Goal: Transaction & Acquisition: Purchase product/service

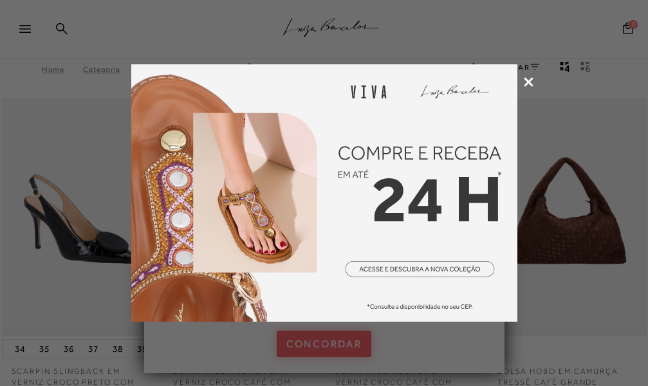
click at [532, 80] on icon at bounding box center [529, 82] width 10 height 10
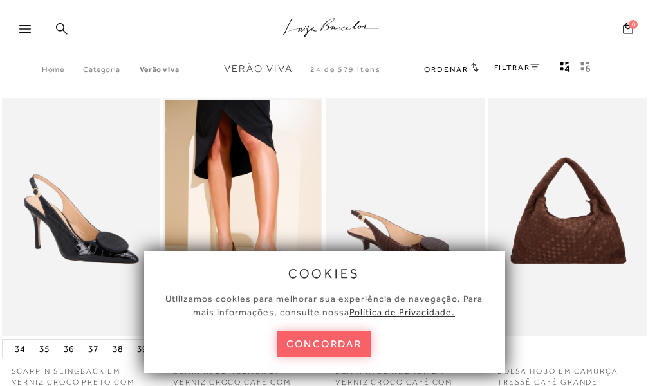
click at [59, 23] on icon at bounding box center [62, 29] width 12 height 12
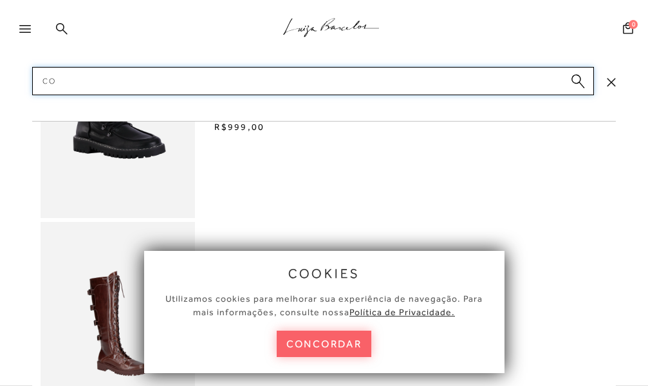
type input "C"
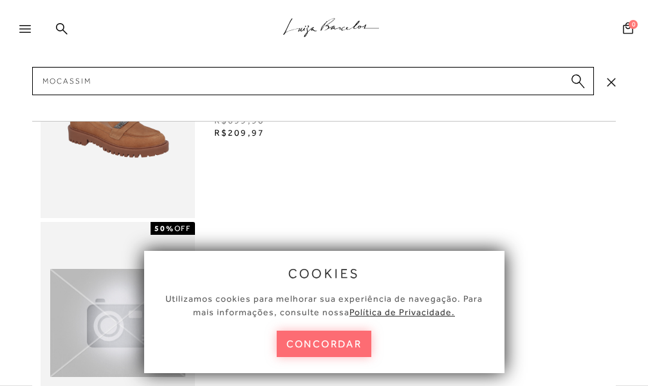
click at [348, 343] on button "concordar" at bounding box center [324, 344] width 95 height 26
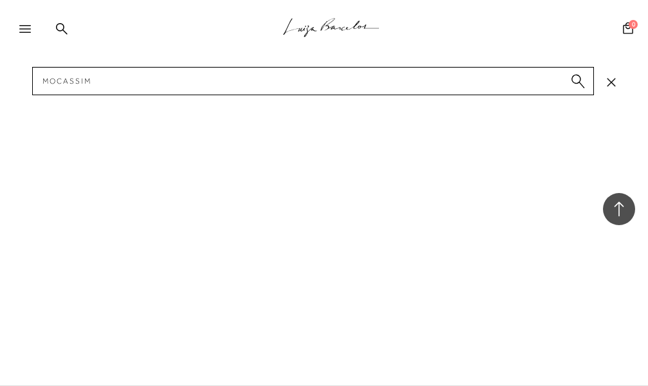
scroll to position [837, 0]
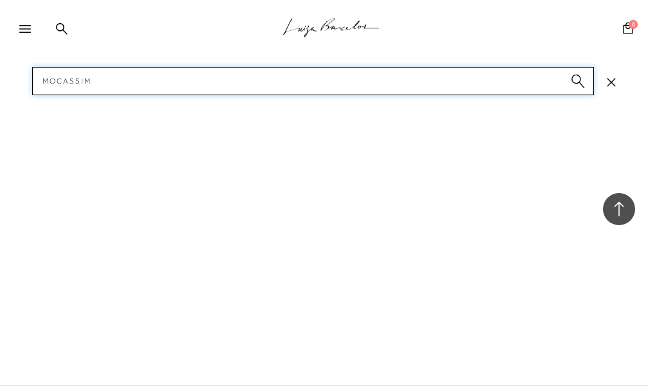
click at [147, 82] on input "MOCASSIM" at bounding box center [312, 81] width 561 height 28
type input "M"
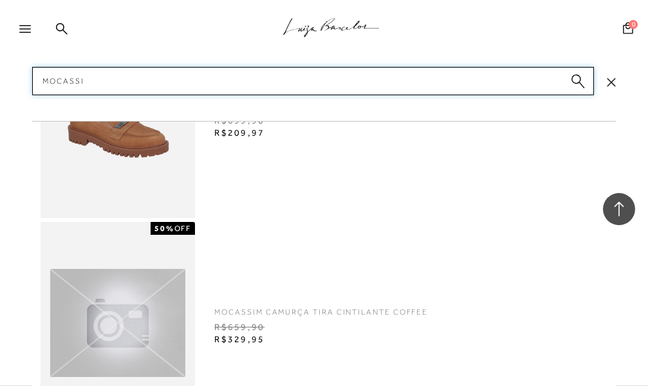
type input "MOCASSIM"
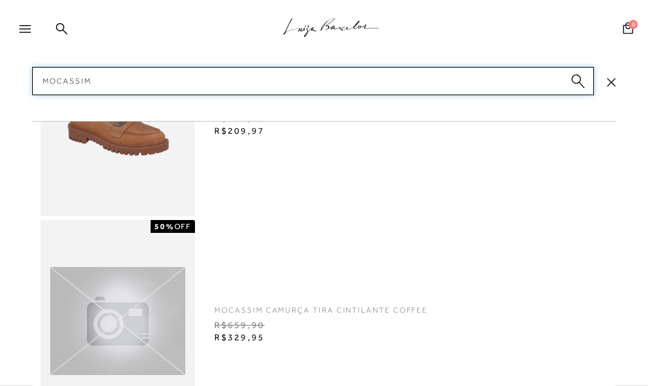
scroll to position [0, 0]
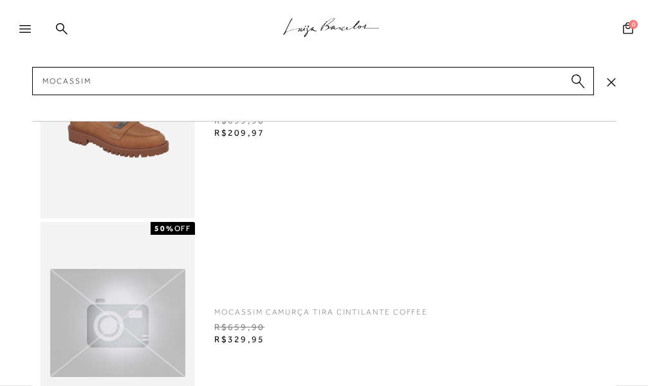
click at [136, 174] on img at bounding box center [118, 116] width 154 height 203
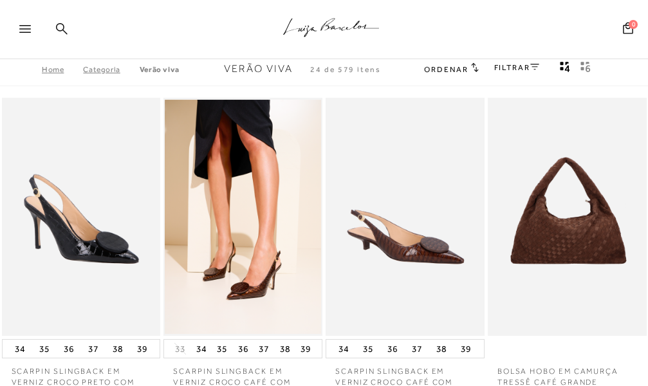
click at [64, 26] on icon at bounding box center [62, 29] width 12 height 12
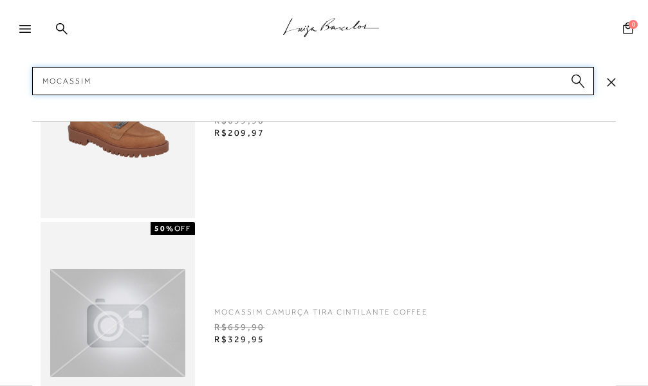
type input "MOCASSIM"
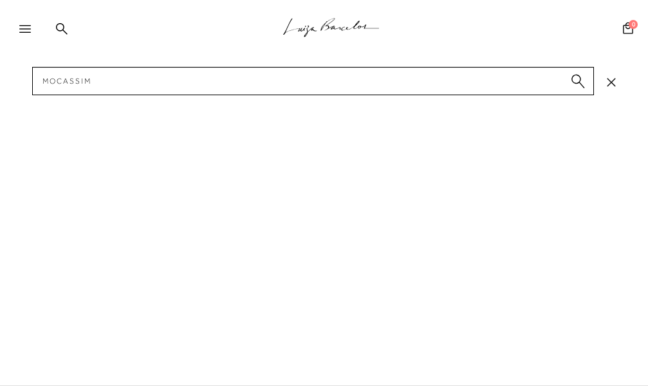
click at [575, 78] on circle "submit" at bounding box center [575, 79] width 9 height 9
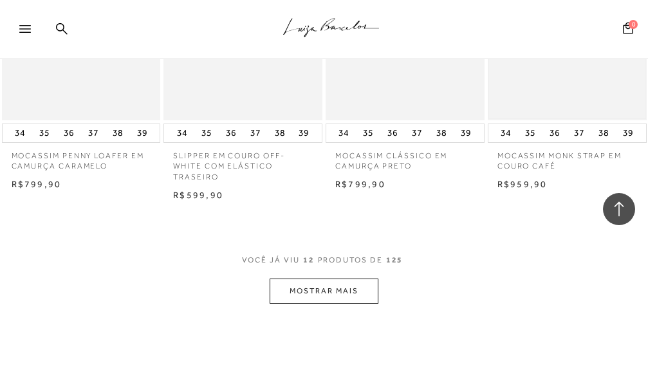
scroll to position [965, 0]
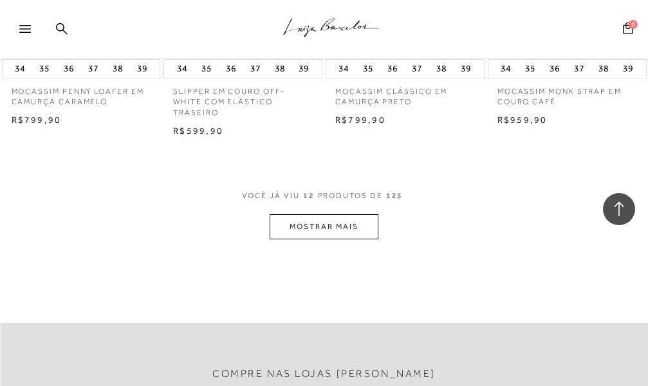
click at [326, 225] on button "MOSTRAR MAIS" at bounding box center [324, 226] width 108 height 25
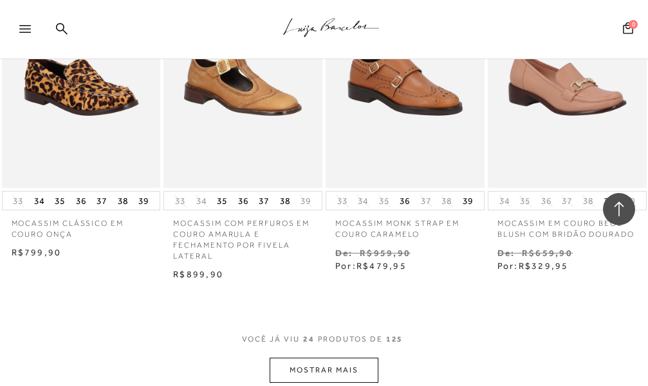
scroll to position [1995, 0]
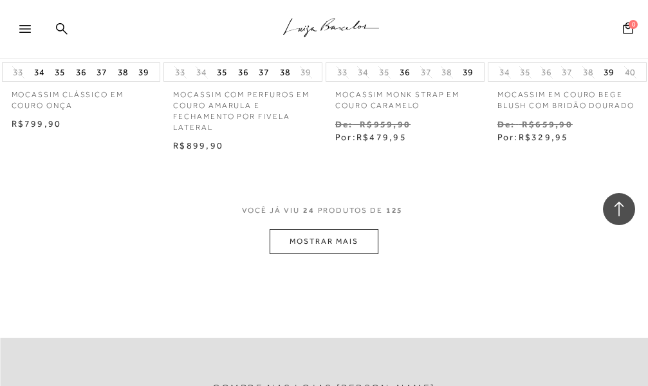
click at [321, 237] on button "MOSTRAR MAIS" at bounding box center [324, 241] width 108 height 25
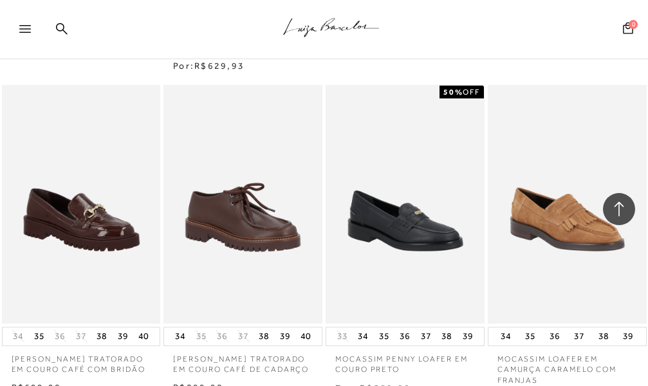
scroll to position [2896, 0]
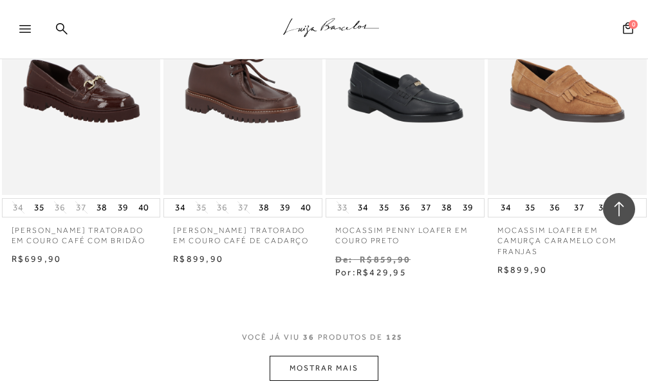
click at [316, 362] on button "MOSTRAR MAIS" at bounding box center [324, 368] width 108 height 25
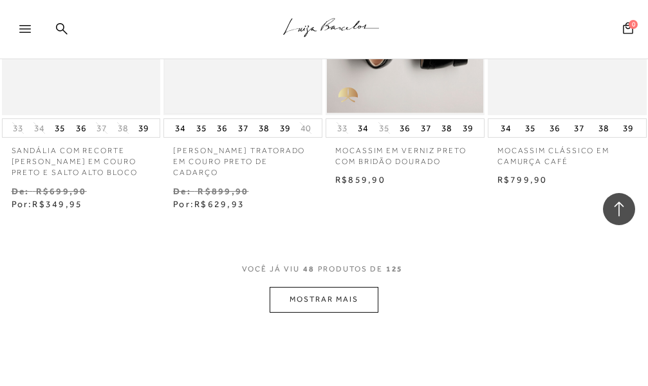
scroll to position [4055, 0]
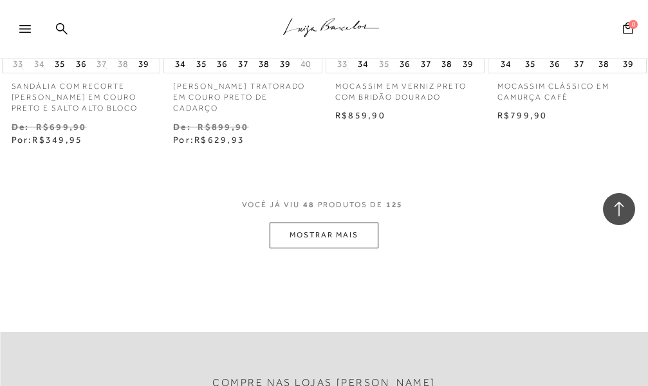
click at [312, 238] on button "MOSTRAR MAIS" at bounding box center [324, 235] width 108 height 25
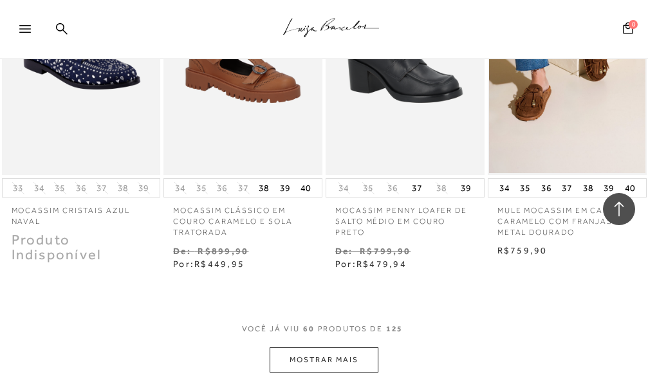
scroll to position [5020, 0]
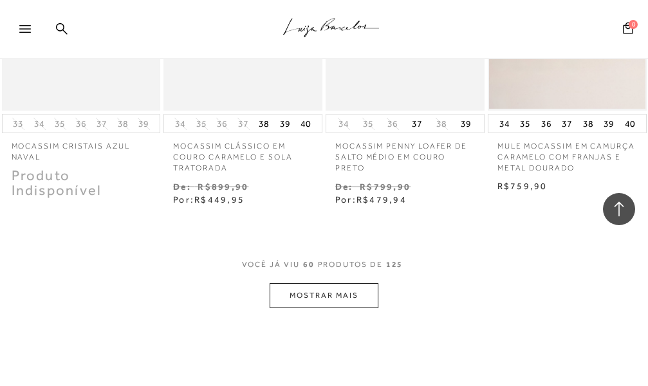
click at [304, 293] on button "MOSTRAR MAIS" at bounding box center [324, 295] width 108 height 25
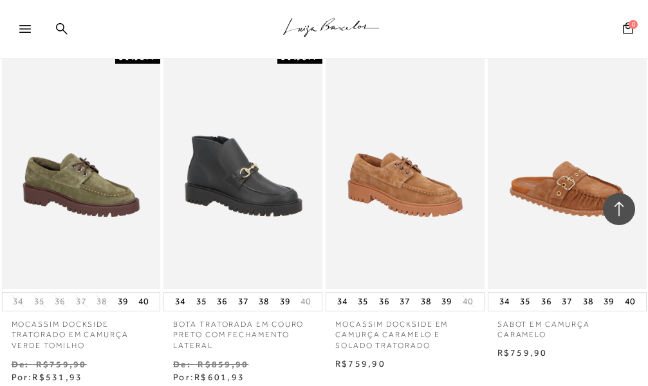
scroll to position [5599, 0]
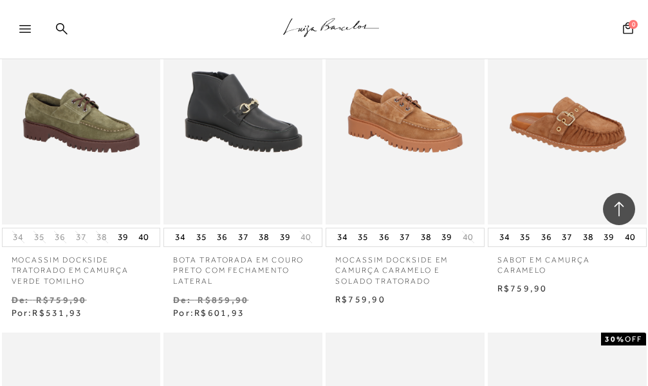
click at [64, 262] on p "MOCASSIM DOCKSIDE TRATORADO EM CAMURÇA VERDE TOMILHO" at bounding box center [81, 267] width 159 height 40
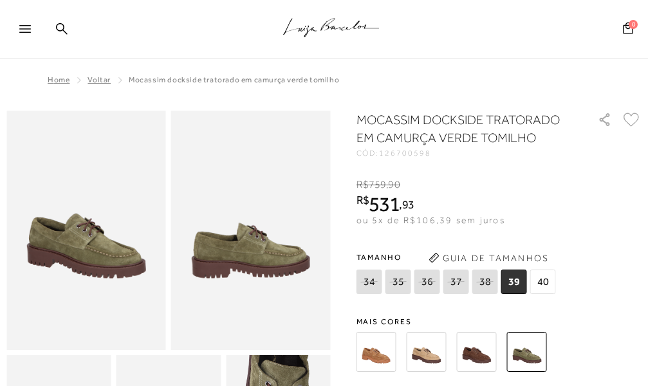
click at [432, 357] on img at bounding box center [427, 352] width 40 height 40
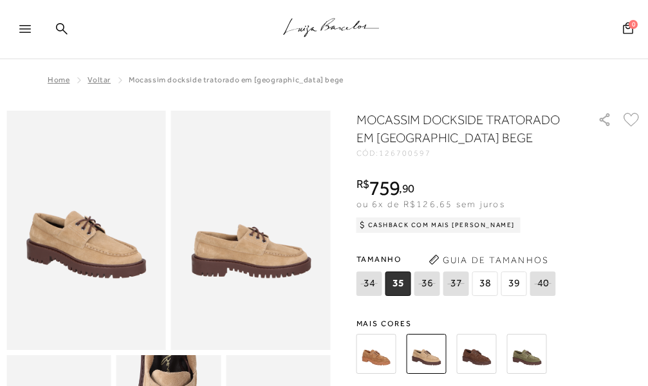
click at [483, 362] on img at bounding box center [477, 354] width 40 height 40
